Goal: Check status: Check status

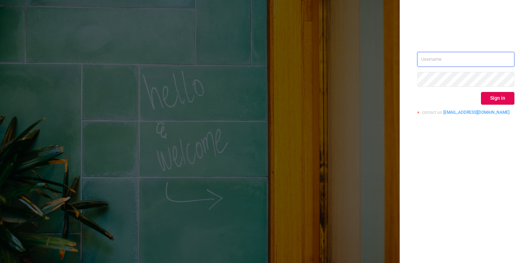
click at [442, 58] on input "text" at bounding box center [465, 59] width 97 height 15
type input "[EMAIL_ADDRESS][DOMAIN_NAME]"
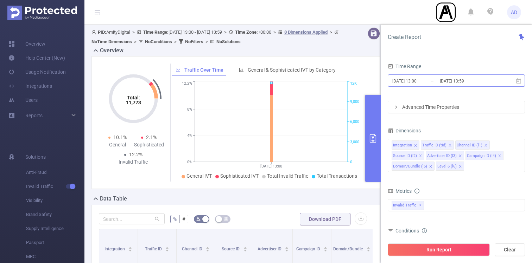
click at [457, 82] on input "[DATE] 13:59" at bounding box center [467, 80] width 57 height 9
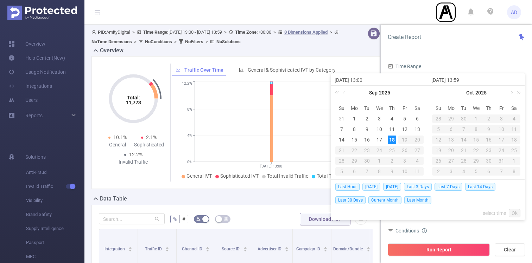
click at [375, 185] on span "[DATE]" at bounding box center [371, 187] width 18 height 8
type input "[DATE] 00:00"
type input "[DATE] 23:59"
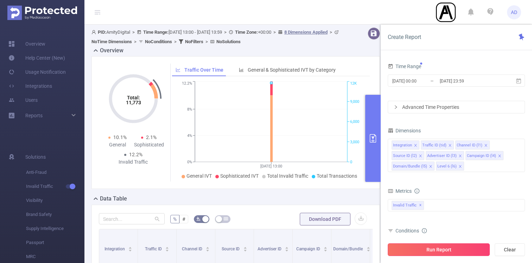
click at [451, 252] on button "Run Report" at bounding box center [439, 250] width 102 height 13
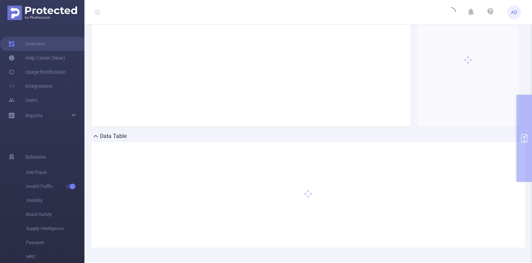
scroll to position [91, 0]
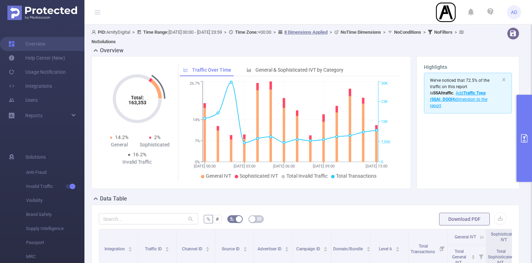
click at [522, 133] on button "primary" at bounding box center [523, 138] width 15 height 87
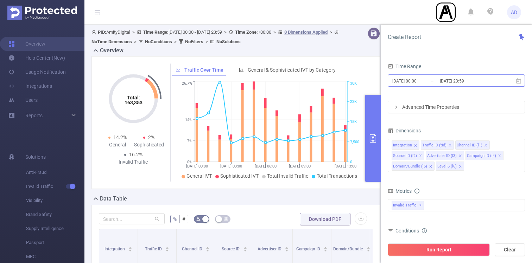
click at [474, 78] on input "[DATE] 23:59" at bounding box center [467, 80] width 57 height 9
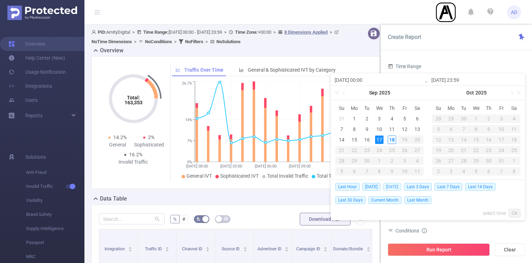
click at [394, 184] on span "[DATE]" at bounding box center [392, 187] width 18 height 8
type input "[DATE] 00:00"
type input "[DATE] 23:59"
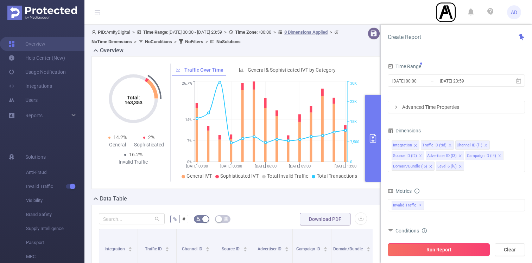
click at [446, 248] on button "Run Report" at bounding box center [439, 250] width 102 height 13
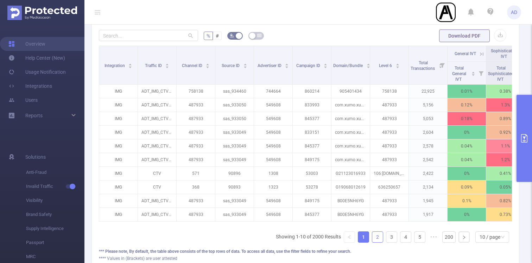
click at [378, 240] on link "2" at bounding box center [377, 237] width 11 height 11
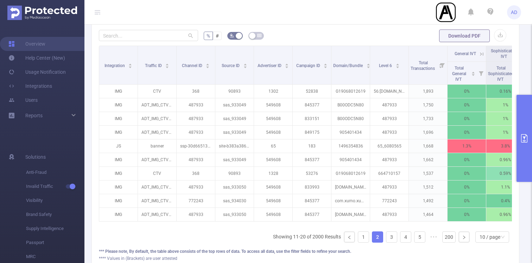
click at [521, 134] on icon "primary" at bounding box center [524, 138] width 8 height 8
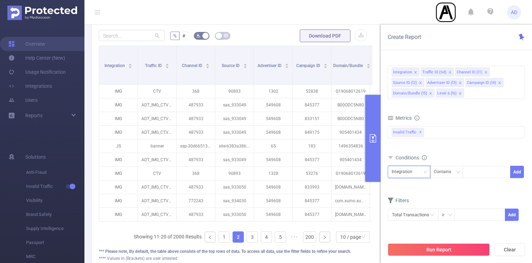
click at [409, 171] on div "Integration" at bounding box center [405, 172] width 26 height 12
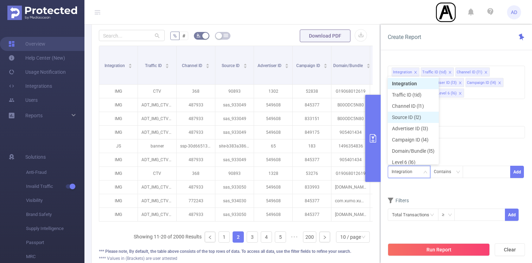
scroll to position [4, 0]
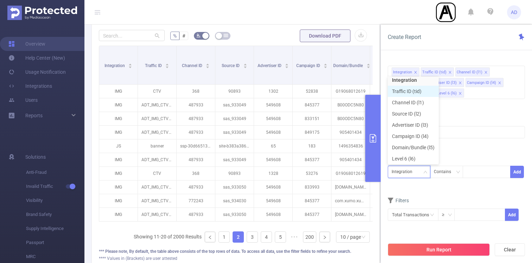
click at [416, 91] on li "Traffic ID (tid)" at bounding box center [413, 91] width 51 height 11
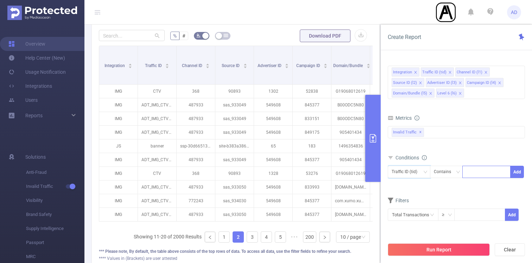
click at [475, 173] on div at bounding box center [486, 172] width 40 height 12
type input "banner"
click at [476, 190] on li "banner" at bounding box center [486, 186] width 48 height 11
click at [519, 174] on button "Add" at bounding box center [517, 172] width 14 height 12
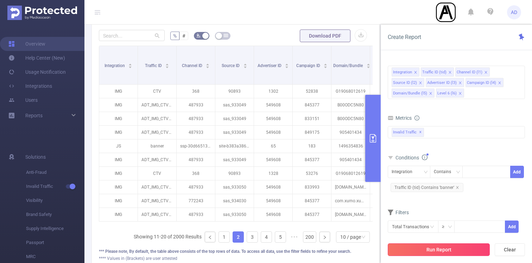
click at [440, 246] on button "Run Report" at bounding box center [439, 250] width 102 height 13
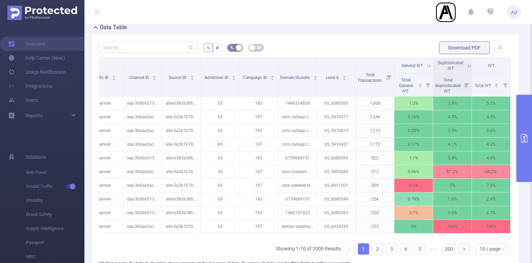
scroll to position [205, 0]
